Goal: Information Seeking & Learning: Learn about a topic

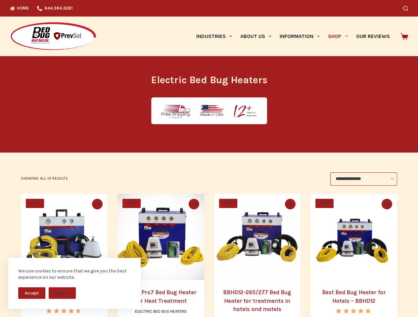
click at [32, 293] on button "Accept" at bounding box center [31, 294] width 27 height 12
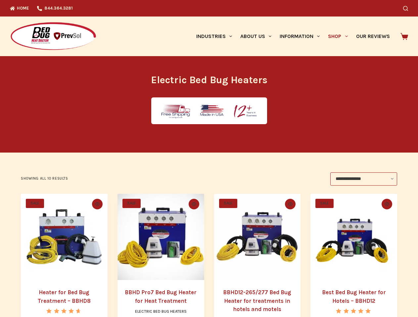
click at [62, 293] on button "Decline" at bounding box center [62, 299] width 27 height 12
click at [408, 8] on icon "Search" at bounding box center [405, 8] width 5 height 5
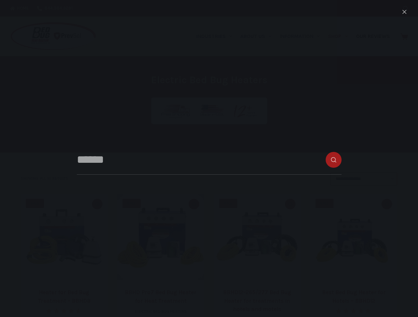
click at [216, 36] on link "Industries" at bounding box center [214, 37] width 44 height 40
click at [258, 36] on link "About Us" at bounding box center [255, 37] width 39 height 40
click at [302, 36] on link "Information" at bounding box center [299, 37] width 48 height 40
click at [340, 36] on link "Shop" at bounding box center [338, 37] width 28 height 40
click at [96, 204] on icon "Quick view toggle" at bounding box center [97, 204] width 5 height 4
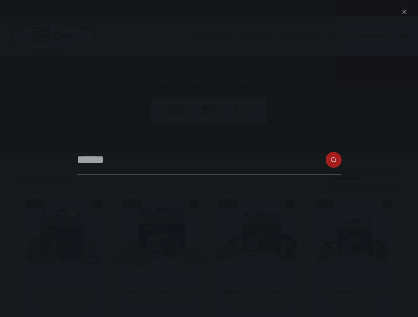
click at [194, 204] on icon "Quick view toggle" at bounding box center [193, 204] width 5 height 4
